Goal: Information Seeking & Learning: Learn about a topic

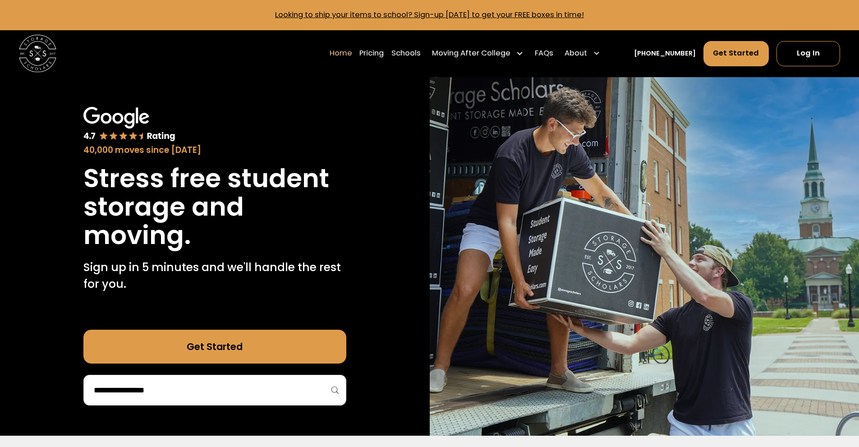
scroll to position [45, 0]
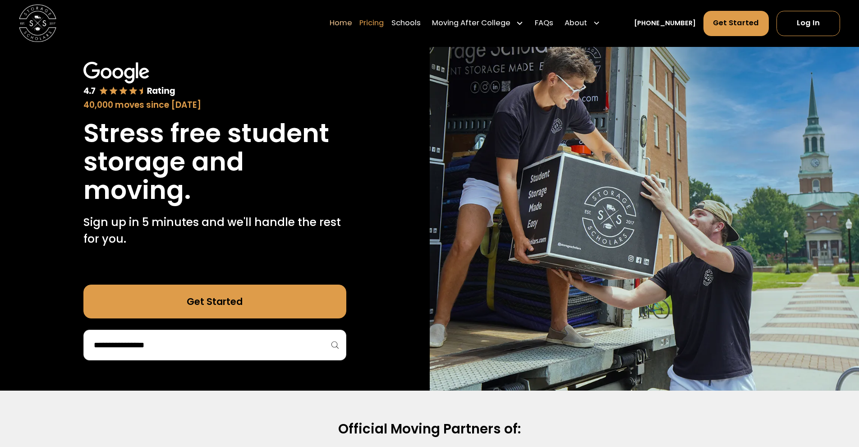
click at [382, 22] on link "Pricing" at bounding box center [371, 23] width 24 height 26
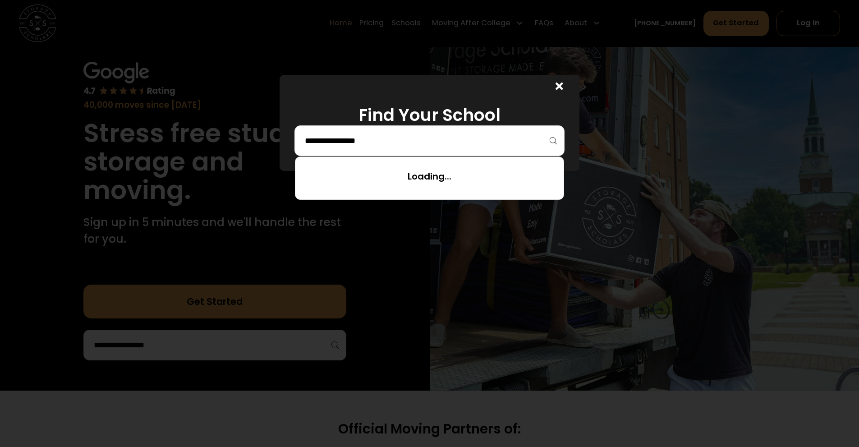
click at [362, 147] on input "search" at bounding box center [429, 140] width 251 height 15
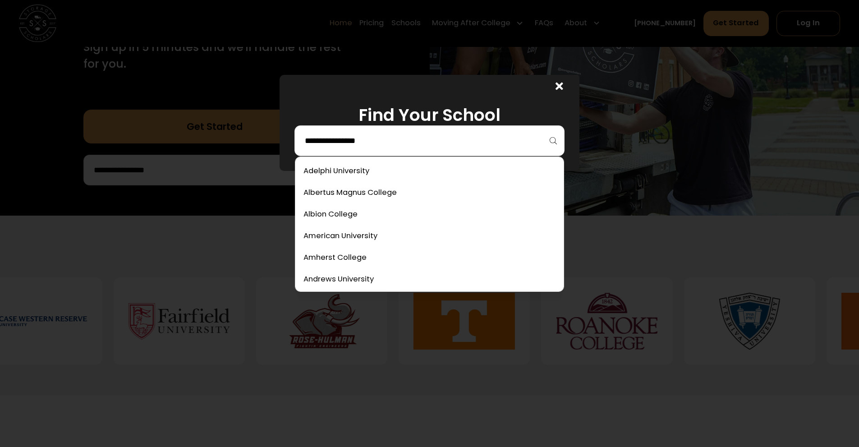
scroll to position [226, 0]
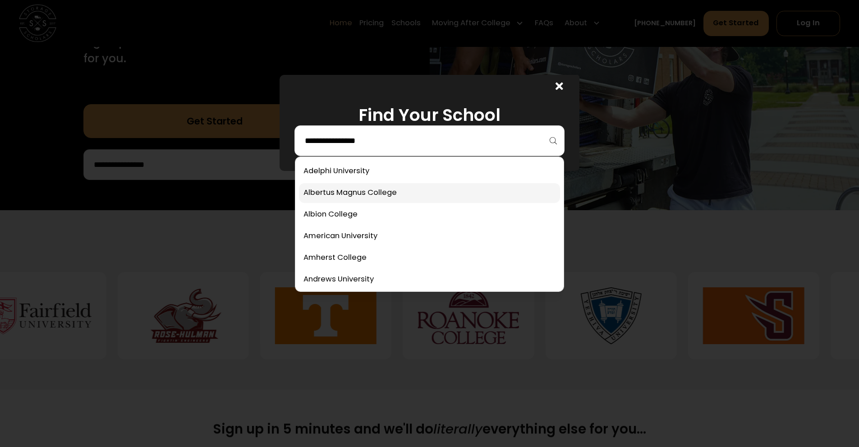
click at [376, 193] on link at bounding box center [429, 193] width 261 height 20
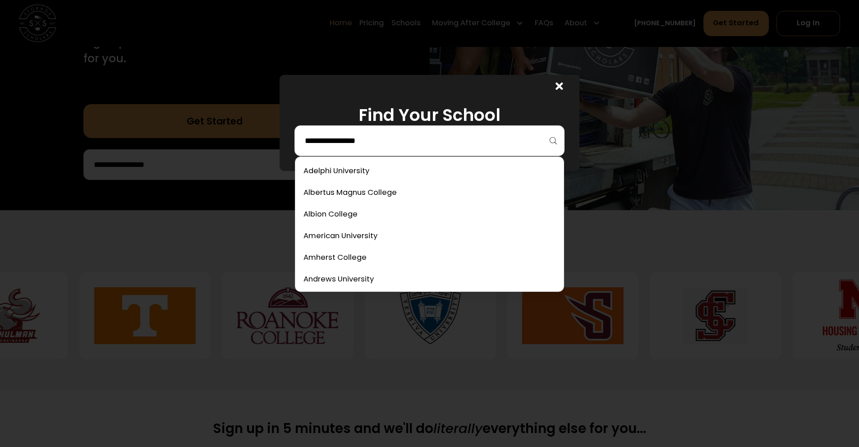
click at [391, 135] on input "search" at bounding box center [429, 140] width 251 height 15
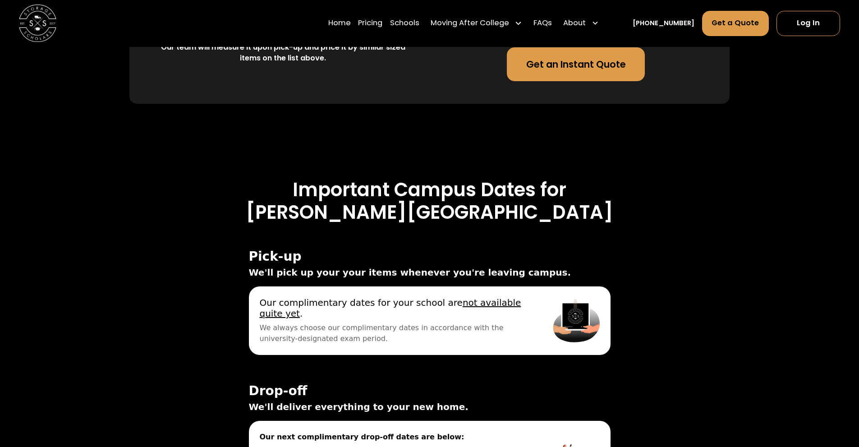
scroll to position [2745, 0]
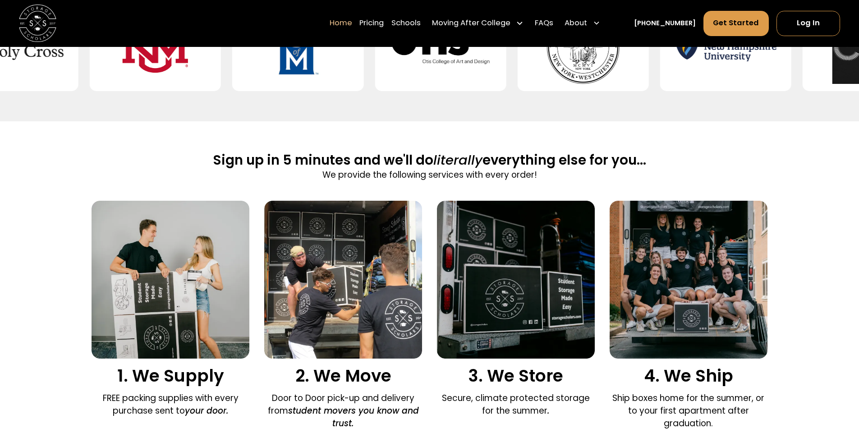
scroll to position [406, 0]
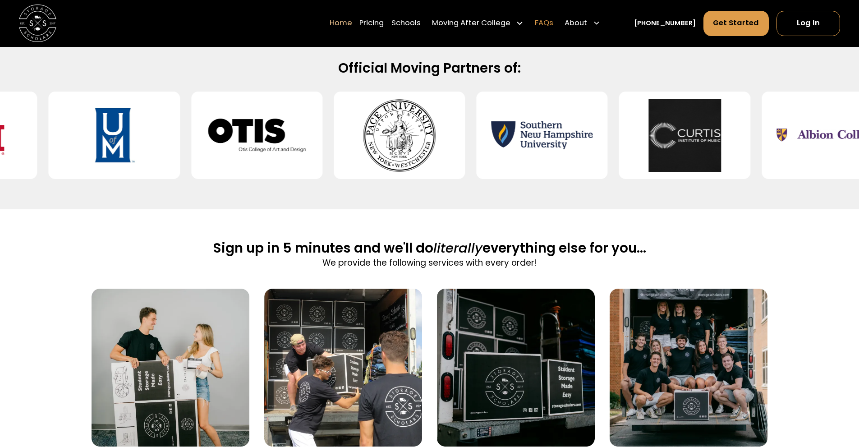
click at [553, 25] on link "FAQs" at bounding box center [544, 23] width 18 height 26
